Goal: Information Seeking & Learning: Learn about a topic

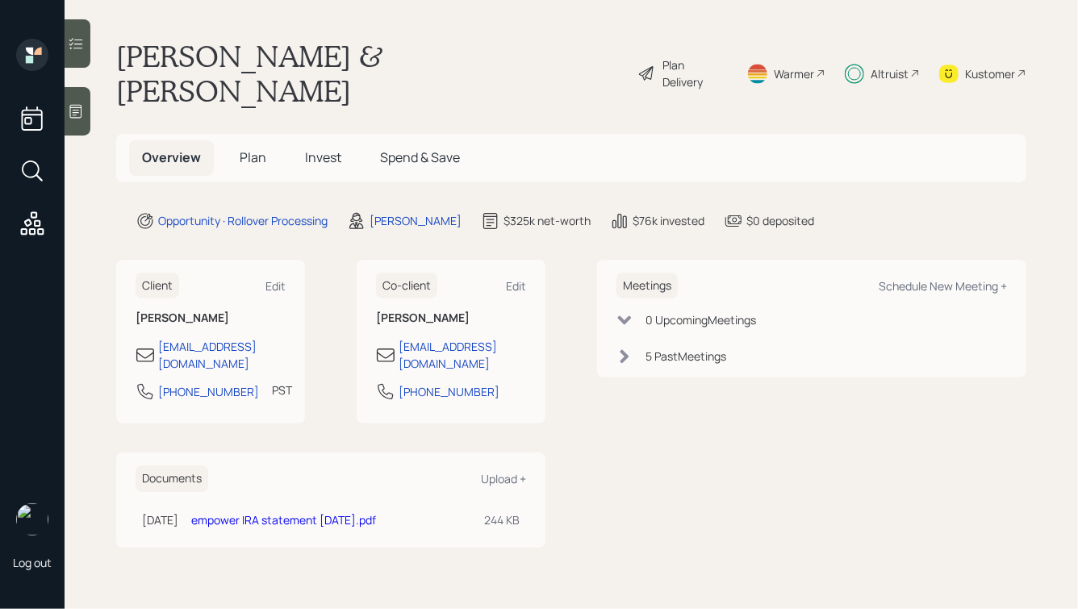
click at [326, 149] on span "Invest" at bounding box center [323, 158] width 36 height 18
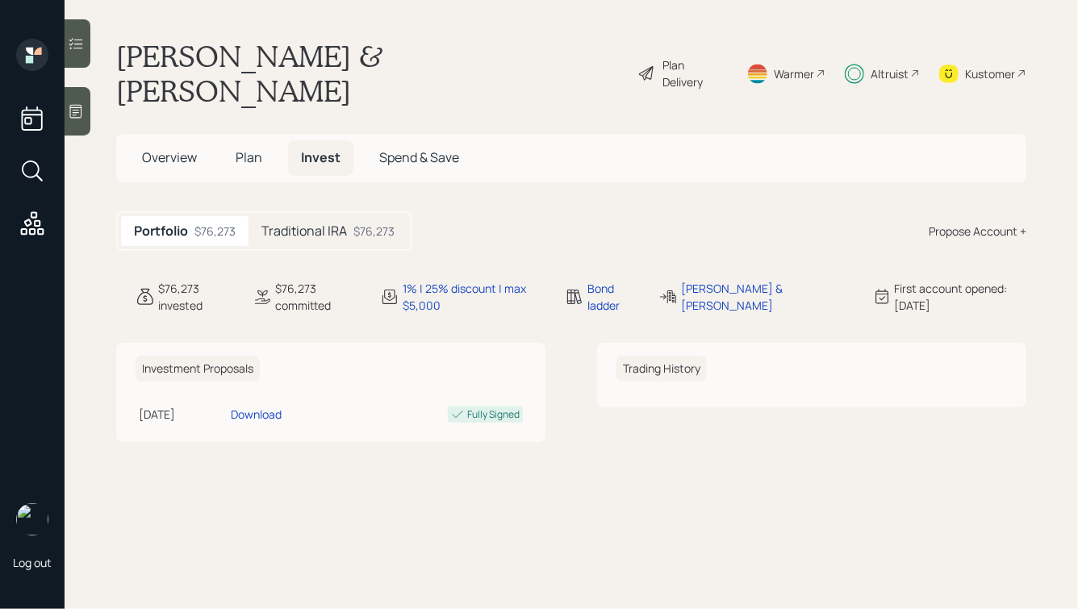
click at [312, 224] on h5 "Traditional IRA" at bounding box center [305, 231] width 86 height 15
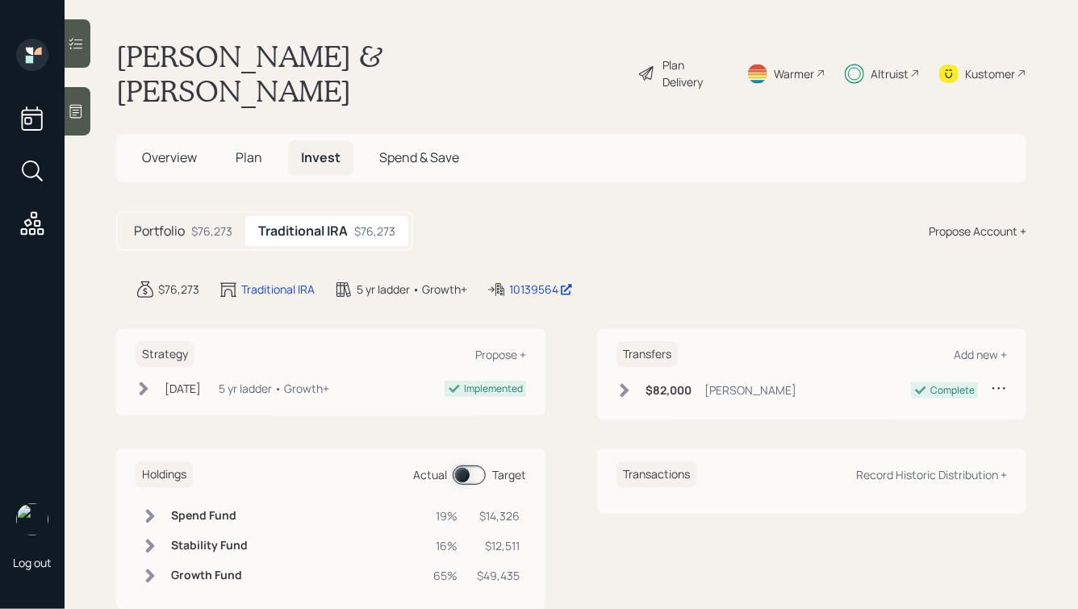
click at [654, 384] on h6 "$82,000" at bounding box center [669, 391] width 46 height 14
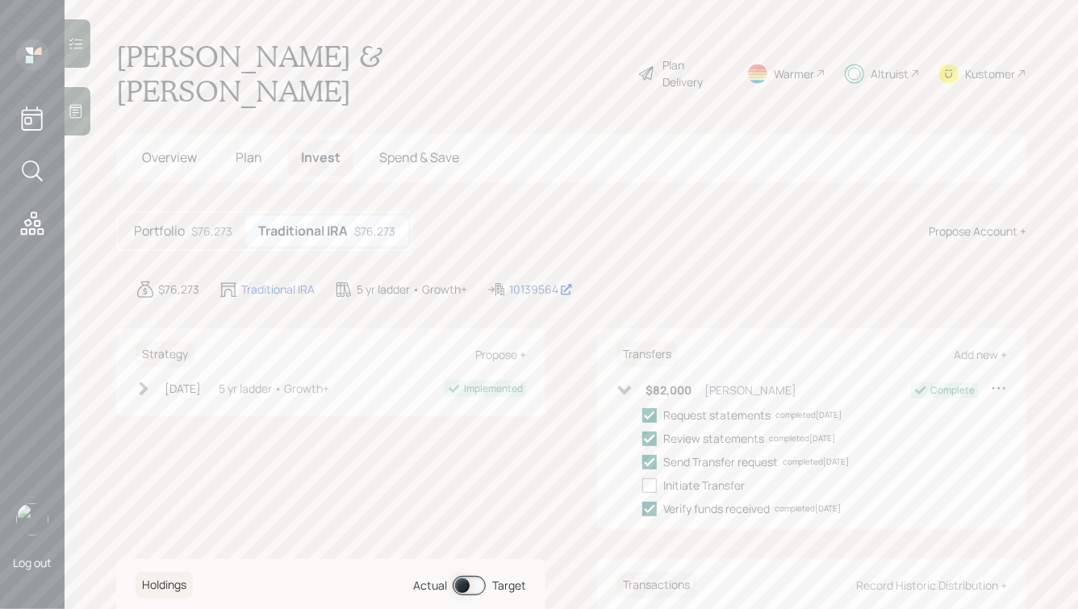
click at [878, 65] on div "Altruist" at bounding box center [890, 73] width 38 height 17
